Goal: Information Seeking & Learning: Learn about a topic

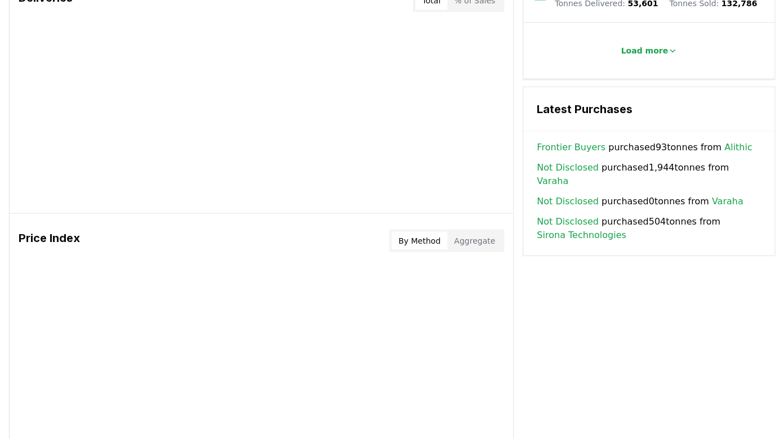
scroll to position [821, 0]
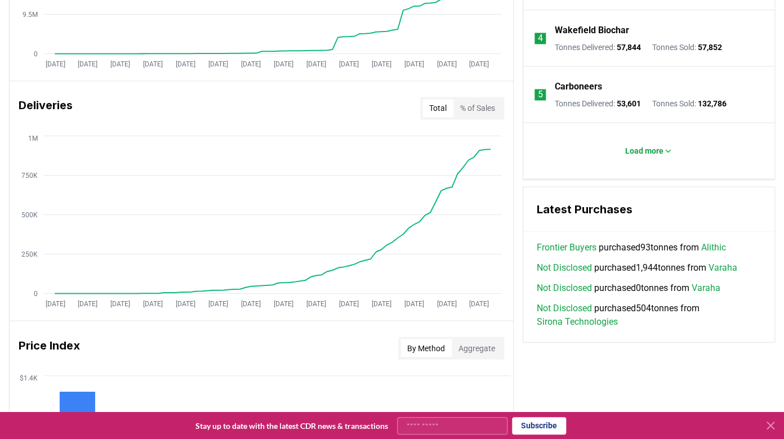
scroll to position [586, 0]
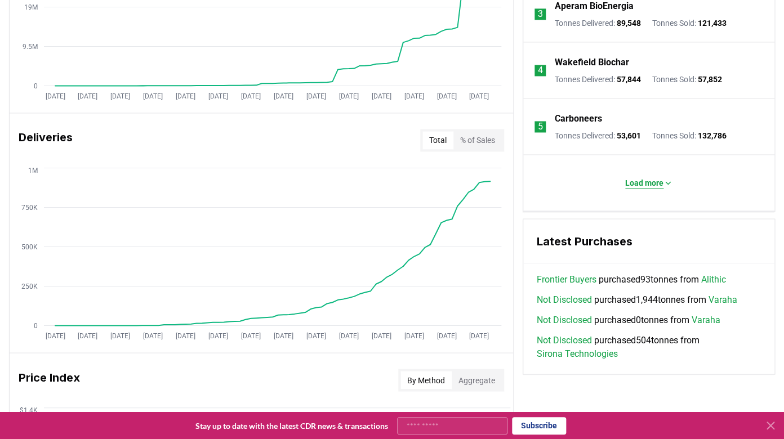
click at [651, 189] on button "Load more" at bounding box center [648, 183] width 65 height 23
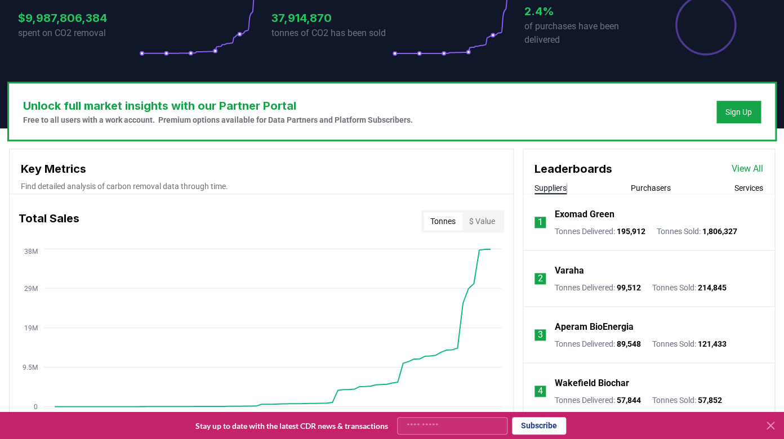
scroll to position [268, 0]
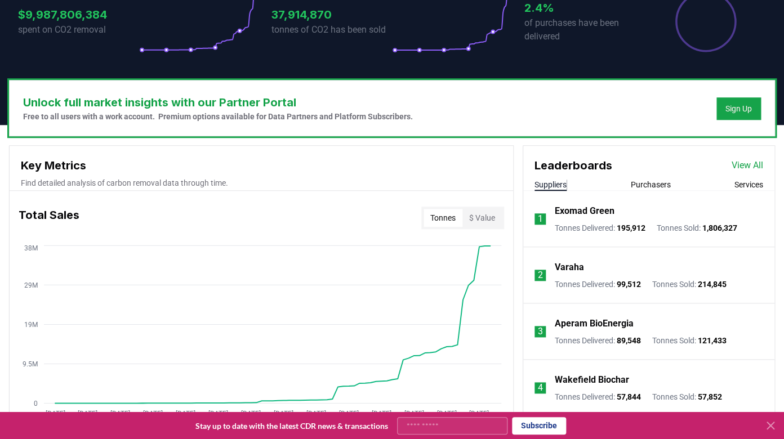
click at [648, 183] on button "Purchasers" at bounding box center [651, 184] width 40 height 11
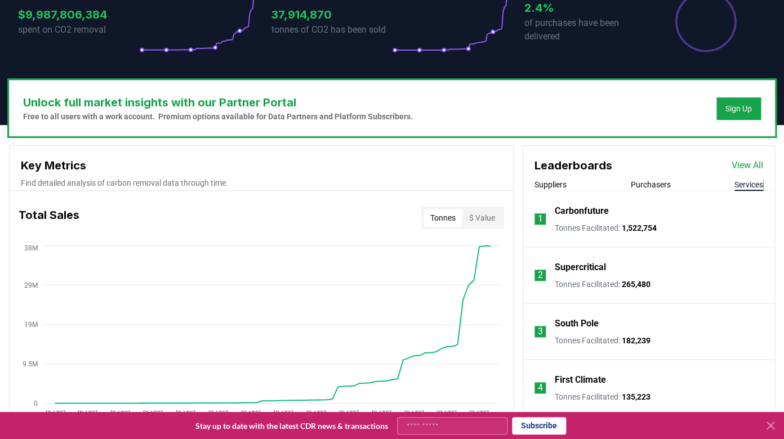
click at [752, 184] on button "Services" at bounding box center [749, 184] width 29 height 11
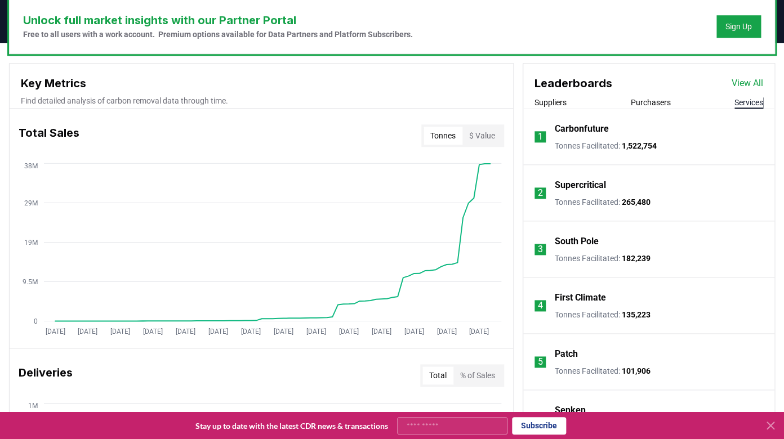
scroll to position [363, 0]
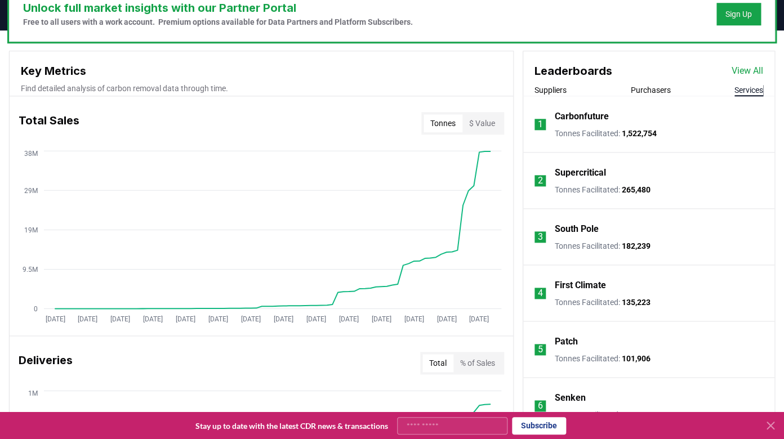
click at [555, 92] on button "Suppliers" at bounding box center [551, 90] width 32 height 11
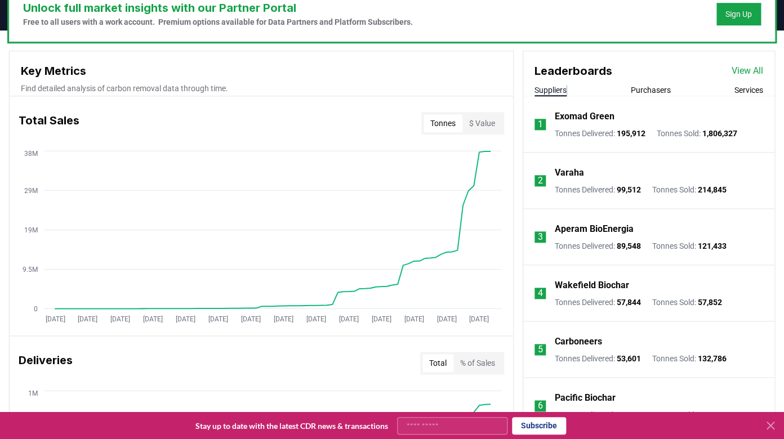
click at [625, 92] on div "Suppliers Purchasers Services" at bounding box center [648, 91] width 251 height 12
click at [638, 93] on button "Purchasers" at bounding box center [651, 90] width 40 height 11
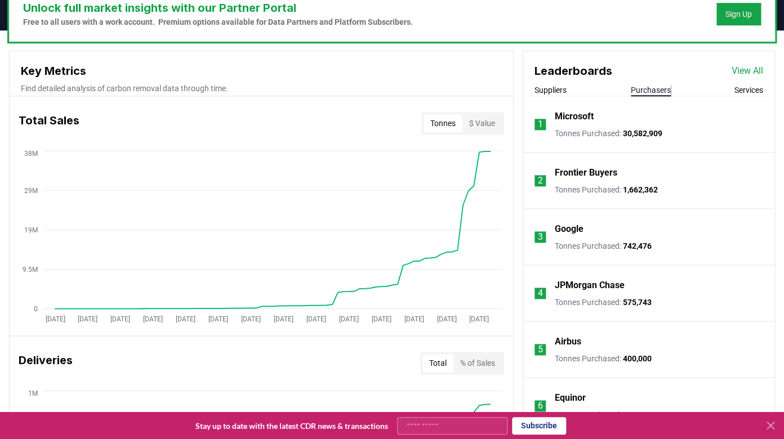
click at [740, 97] on li "1 Microsoft Tonnes Purchased : 30,582,909" at bounding box center [648, 124] width 251 height 56
click at [751, 90] on button "Services" at bounding box center [749, 90] width 29 height 11
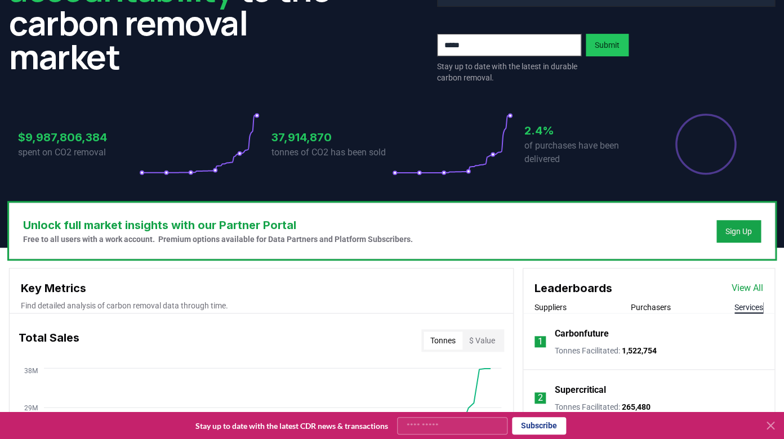
scroll to position [247, 0]
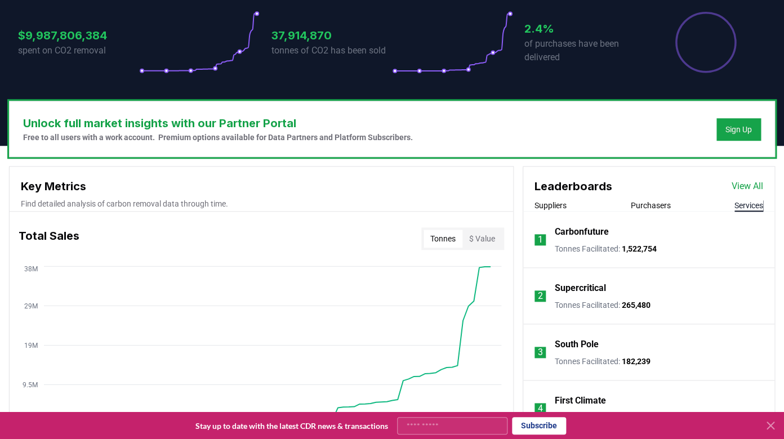
click at [561, 206] on button "Suppliers" at bounding box center [551, 205] width 32 height 11
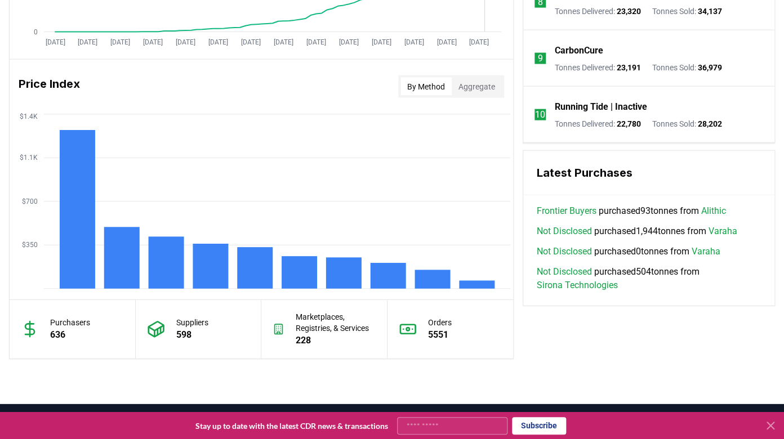
scroll to position [954, 0]
